Goal: Register for event/course

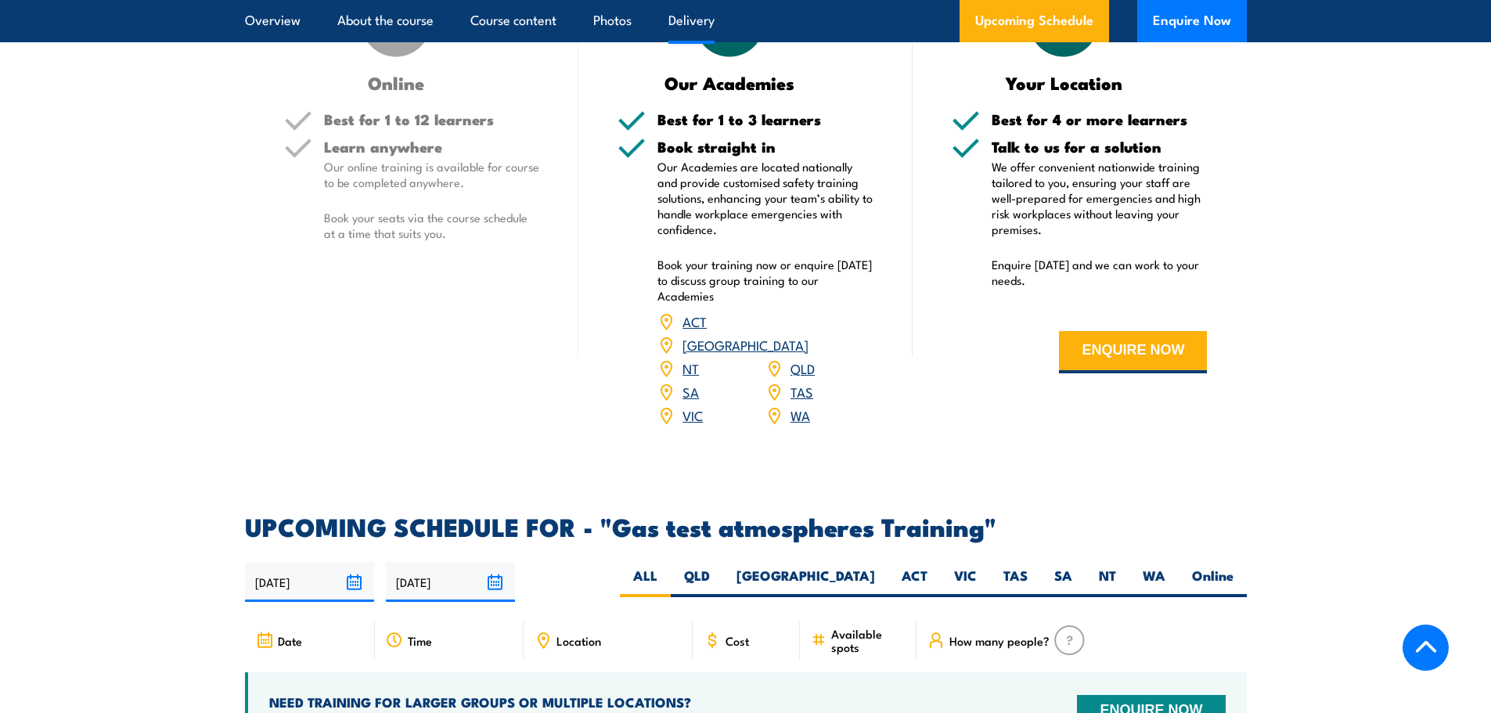
scroll to position [2426, 0]
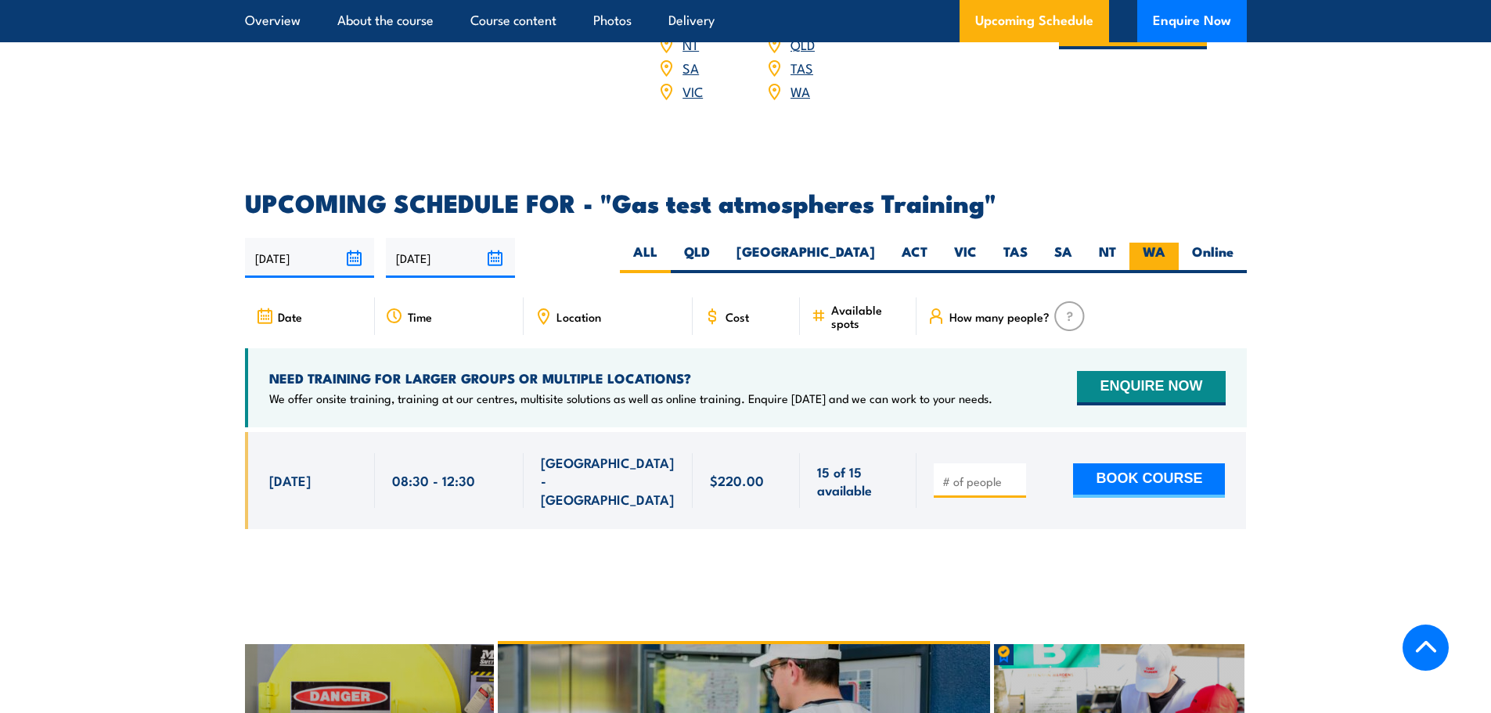
click at [1154, 243] on label "WA" at bounding box center [1153, 258] width 49 height 31
click at [1165, 243] on input "WA" at bounding box center [1170, 248] width 10 height 10
radio input "true"
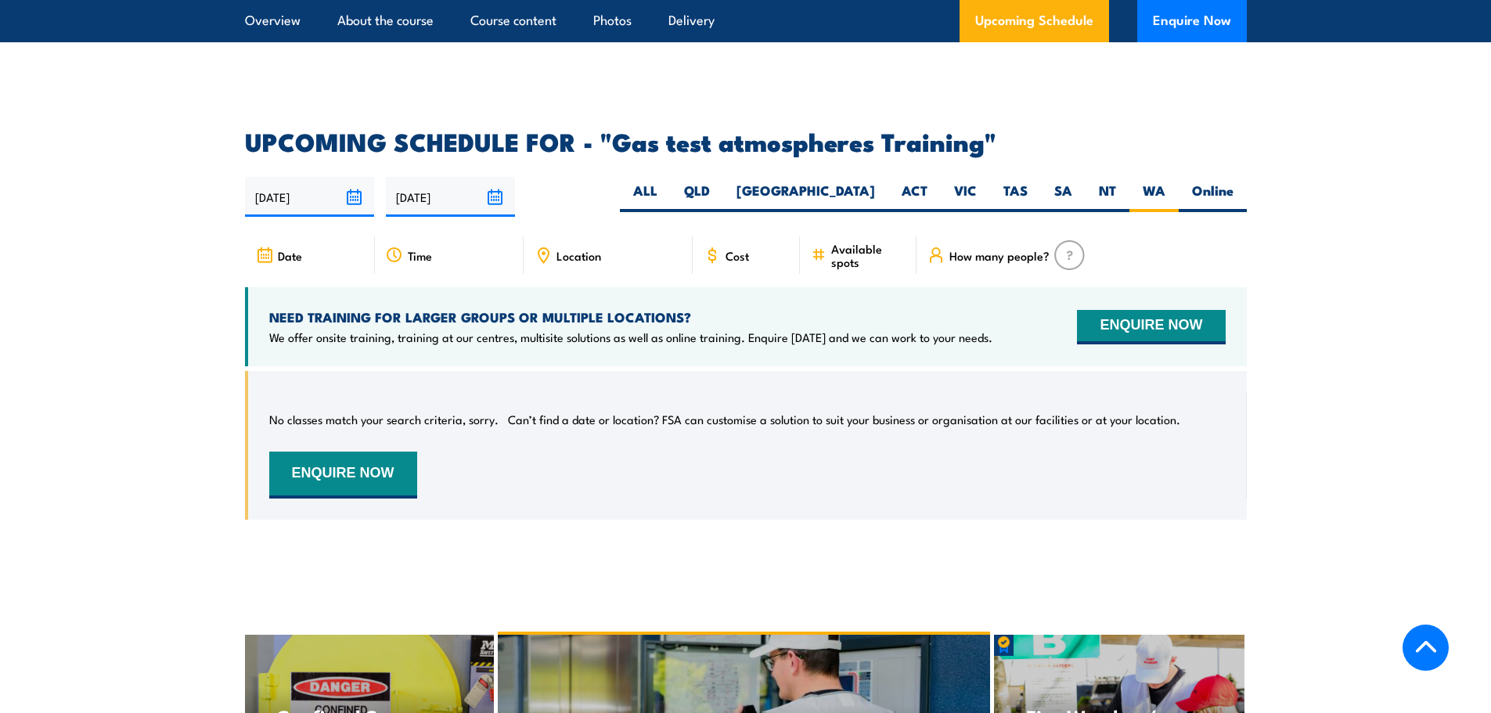
scroll to position [2593, 0]
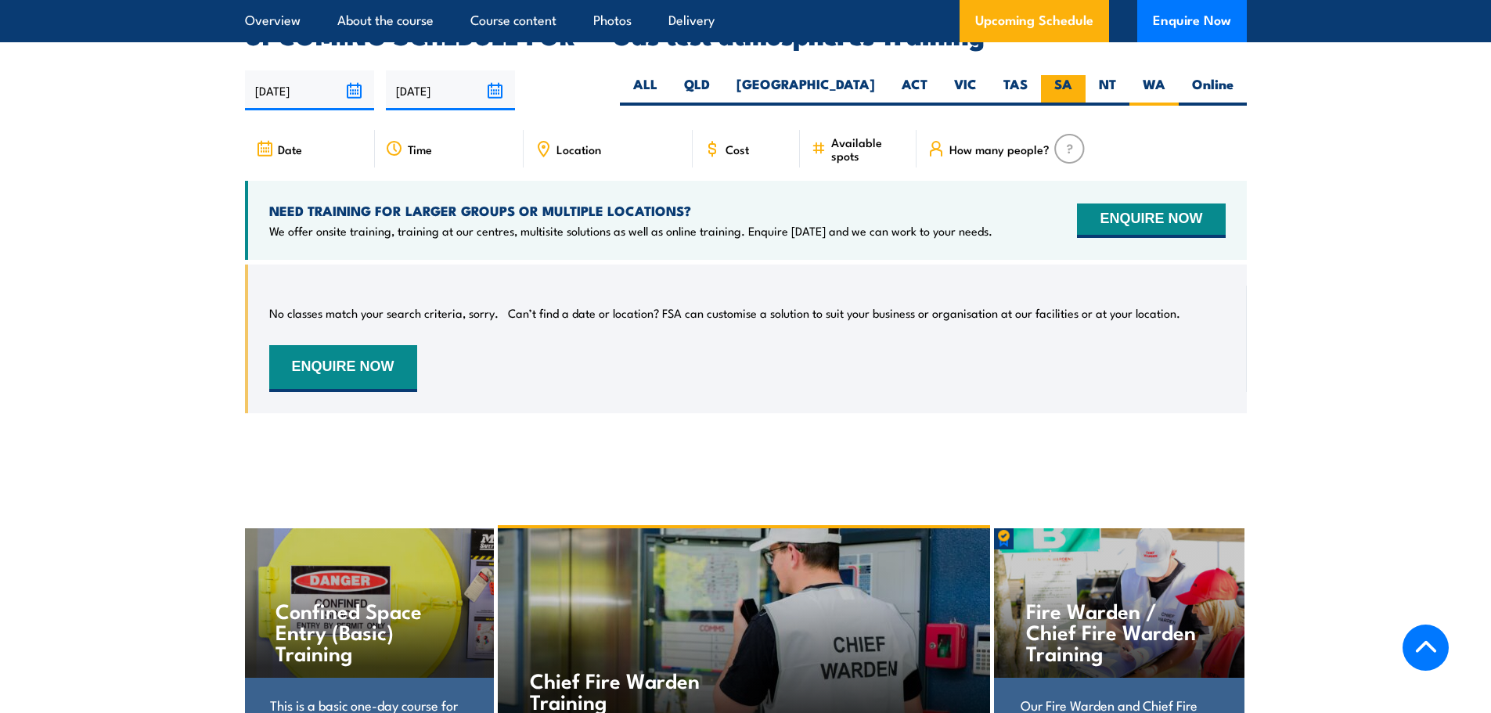
click at [1068, 75] on label "SA" at bounding box center [1063, 90] width 45 height 31
click at [1072, 75] on input "SA" at bounding box center [1077, 80] width 10 height 10
radio input "true"
